Goal: Find specific page/section: Find specific page/section

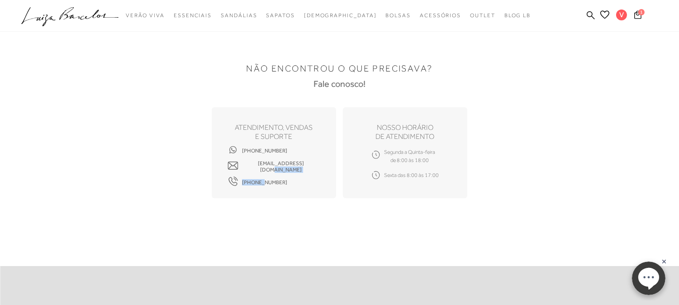
drag, startPoint x: 283, startPoint y: 179, endPoint x: 270, endPoint y: 182, distance: 12.5
click at [264, 180] on div "[PHONE_NUMBER] [EMAIL_ADDRESS][DOMAIN_NAME] [PHONE_NUMBER]" at bounding box center [273, 166] width 93 height 32
click at [278, 182] on div "ATENDIMENTO, VENDAS e suporte [PHONE_NUMBER] [EMAIL_ADDRESS][DOMAIN_NAME] [PHON…" at bounding box center [274, 152] width 124 height 91
click at [588, 11] on icon at bounding box center [590, 15] width 8 height 8
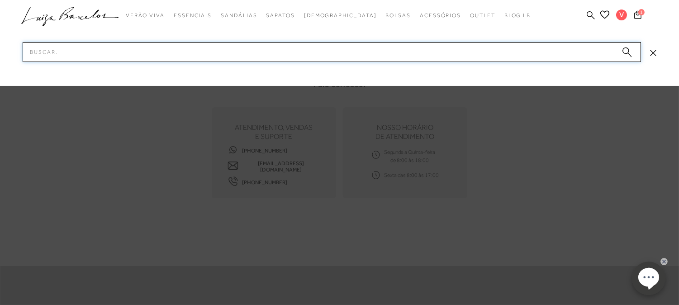
paste input "13010030638"
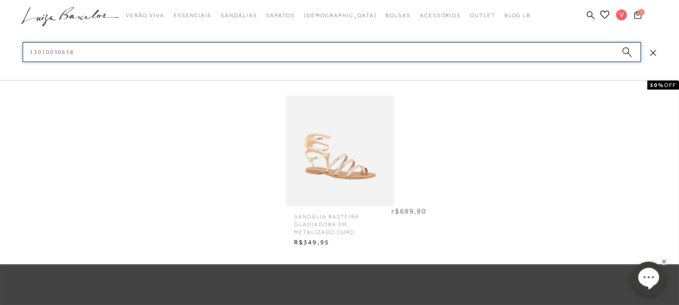
type input "13010030638"
click at [334, 148] on img at bounding box center [339, 151] width 109 height 142
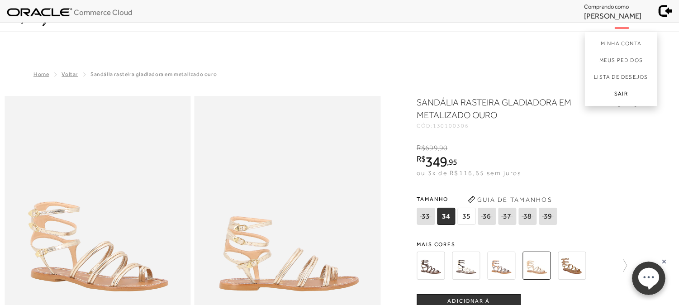
click at [618, 98] on link "Sair" at bounding box center [621, 95] width 72 height 20
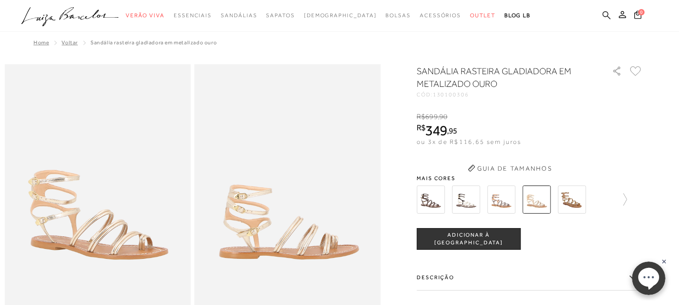
click at [607, 14] on icon at bounding box center [606, 15] width 8 height 8
paste input "13800013238"
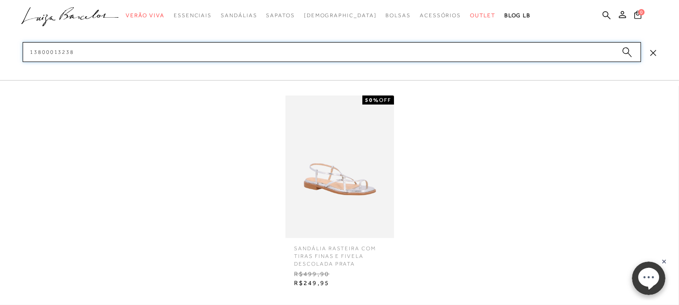
type input "13800013238"
